Goal: Task Accomplishment & Management: Manage account settings

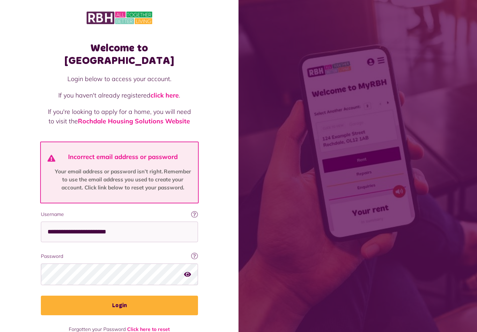
scroll to position [183, 0]
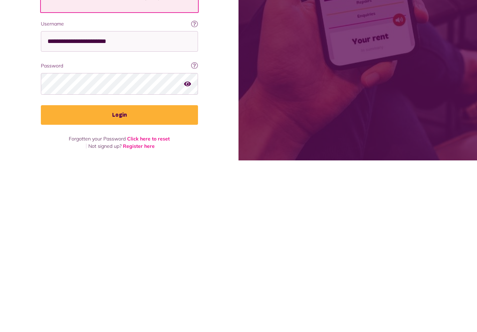
click at [148, 276] on button "Login" at bounding box center [119, 286] width 157 height 20
click at [144, 204] on input "**********" at bounding box center [119, 212] width 157 height 21
click at [159, 202] on input "**********" at bounding box center [119, 212] width 157 height 21
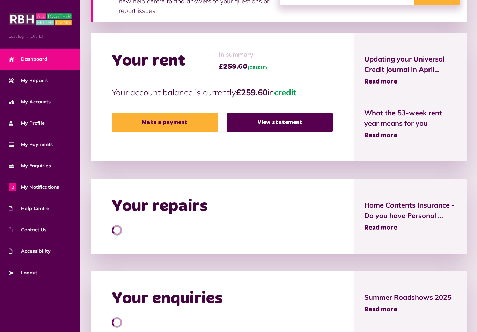
scroll to position [130, 0]
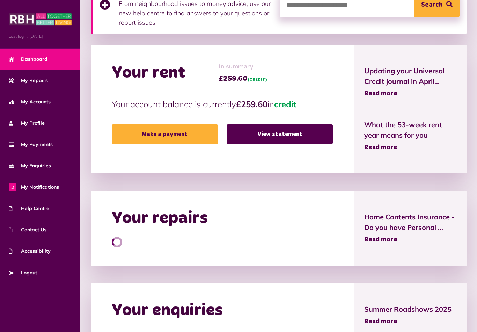
click at [193, 216] on h2 "Your repairs" at bounding box center [160, 218] width 96 height 20
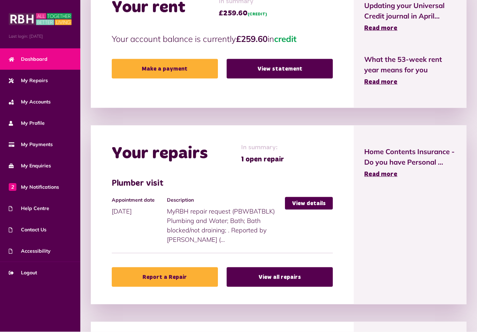
scroll to position [196, 0]
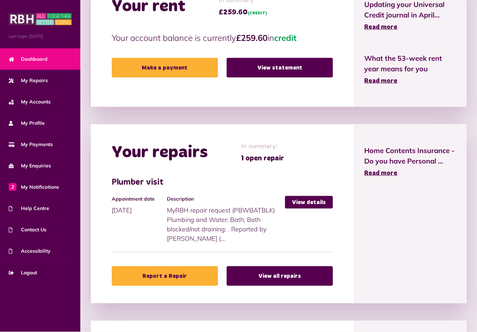
click at [312, 205] on link "View details" at bounding box center [309, 202] width 48 height 13
click at [316, 196] on link "View details" at bounding box center [309, 202] width 48 height 13
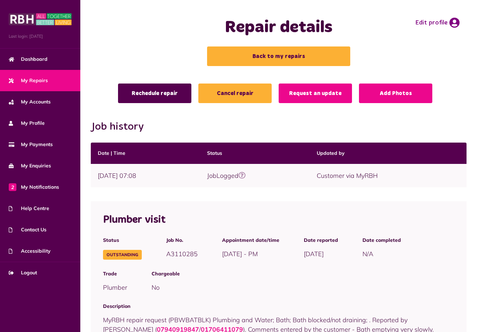
click at [243, 90] on link "Cancel repair" at bounding box center [234, 93] width 73 height 20
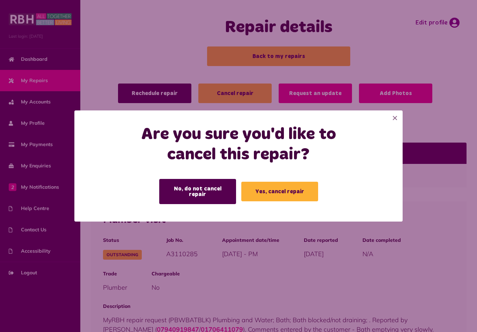
click at [277, 186] on button "Yes, cancel repair" at bounding box center [279, 192] width 77 height 20
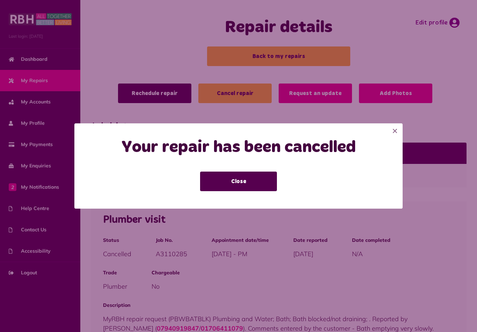
click at [237, 178] on button "Close" at bounding box center [238, 181] width 77 height 20
